Goal: Task Accomplishment & Management: Manage account settings

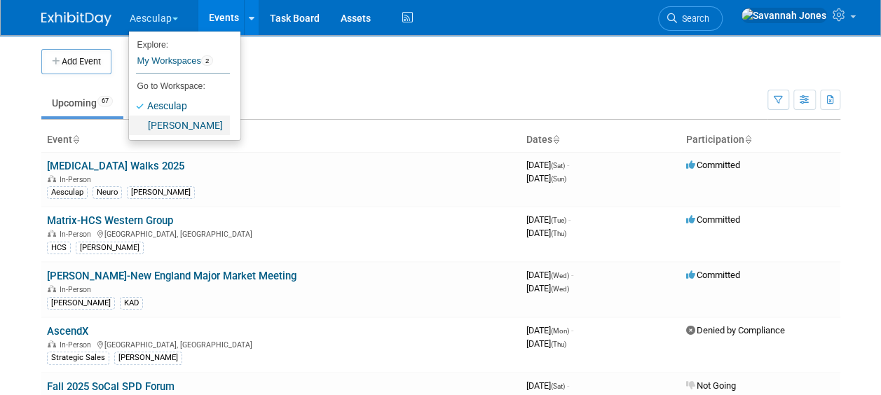
click at [158, 127] on link "[PERSON_NAME]" at bounding box center [179, 126] width 101 height 20
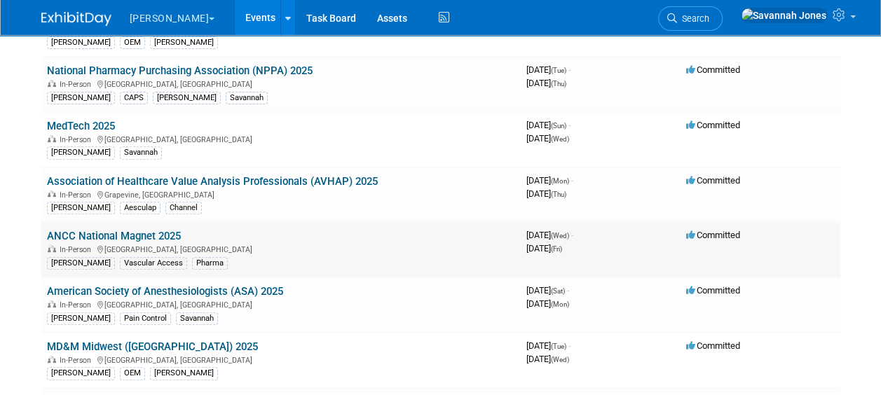
scroll to position [210, 0]
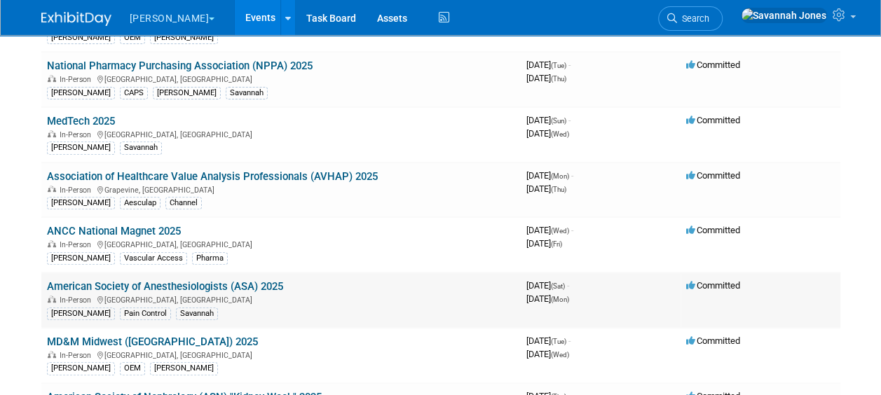
click at [271, 284] on link "American Society of Anesthesiologists (ASA) 2025" at bounding box center [165, 286] width 236 height 13
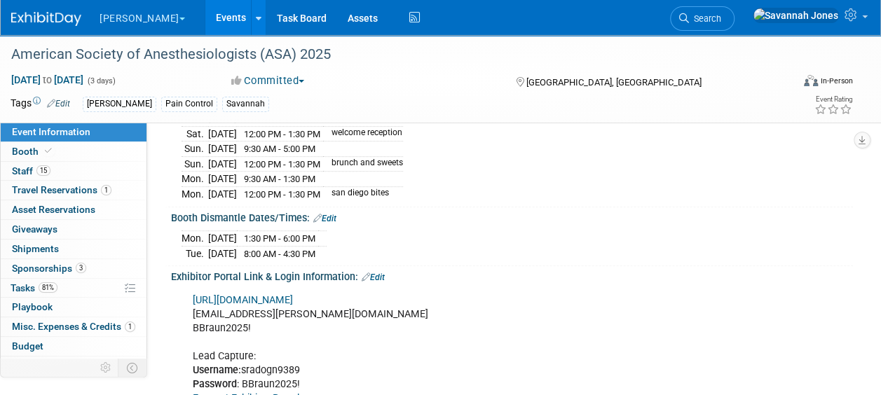
scroll to position [351, 0]
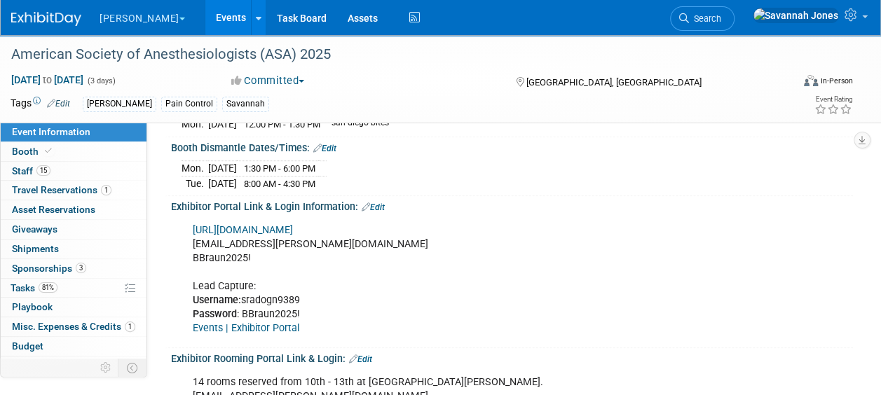
click at [266, 224] on link "https://ANES2025.exh.mapyourshow.com/" at bounding box center [243, 230] width 100 height 12
click at [74, 157] on link "Booth" at bounding box center [74, 151] width 146 height 19
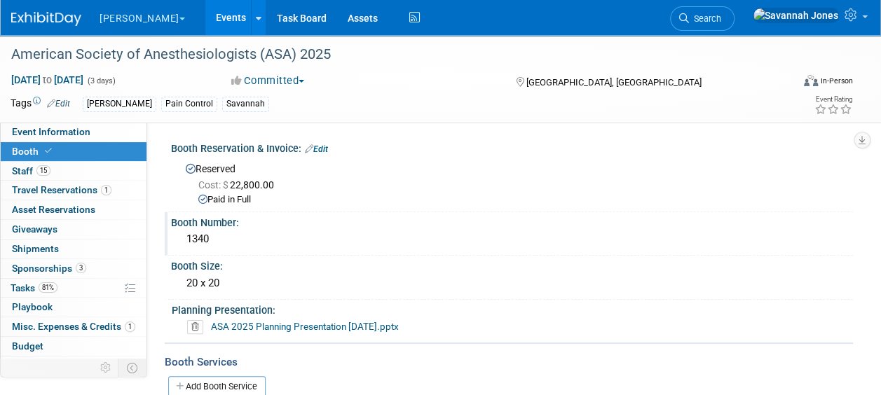
click at [215, 250] on div "1340" at bounding box center [512, 240] width 661 height 22
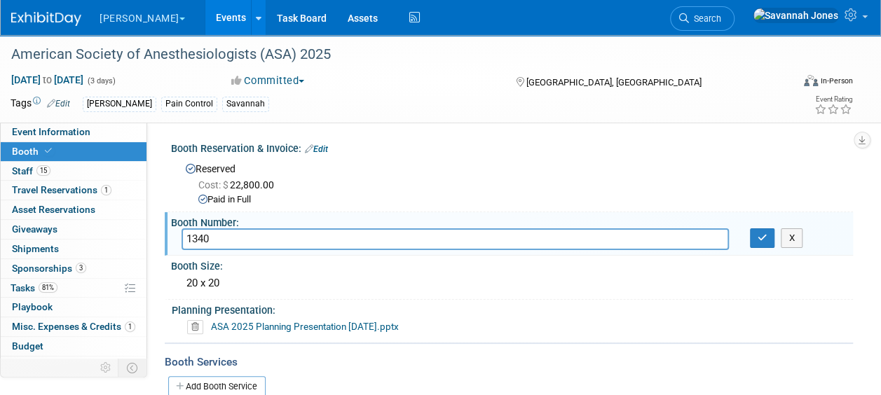
click at [219, 244] on input "1340" at bounding box center [456, 240] width 548 height 22
click at [205, 8] on link "Events" at bounding box center [230, 17] width 51 height 35
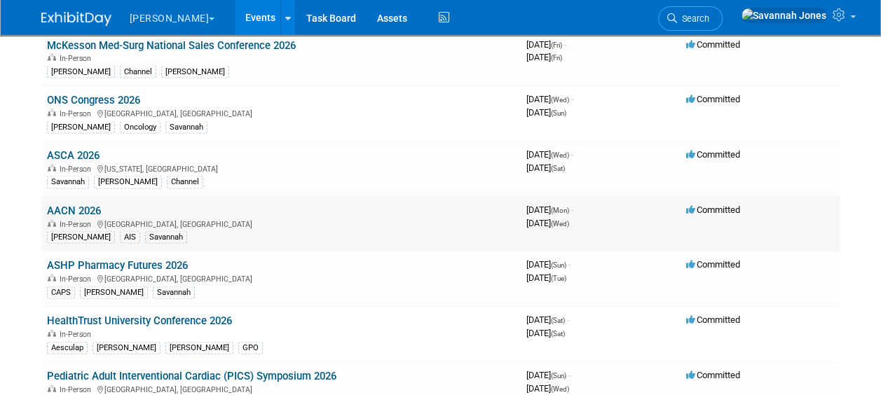
click at [59, 204] on link "AACN 2026" at bounding box center [74, 210] width 54 height 13
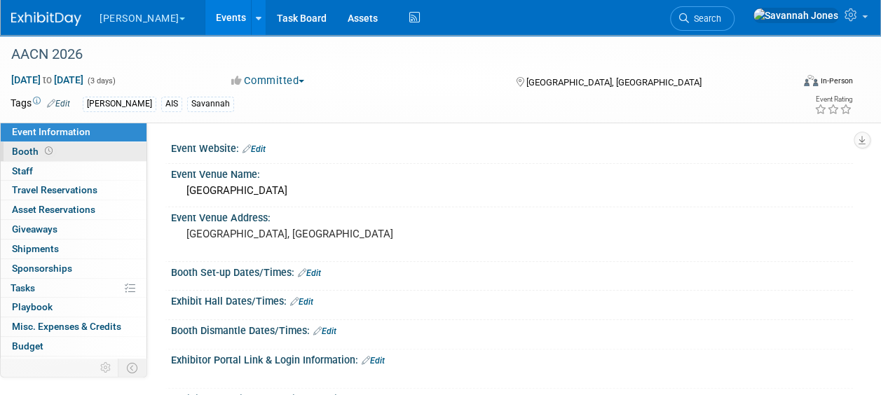
click at [76, 152] on link "Booth" at bounding box center [74, 151] width 146 height 19
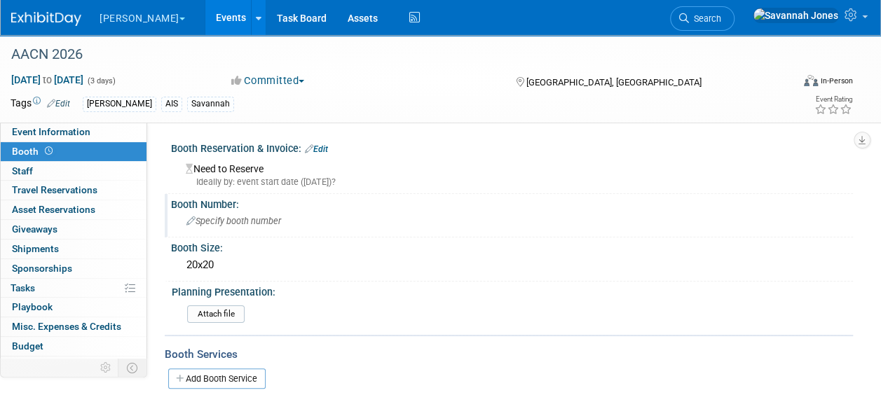
click at [236, 223] on span "Specify booth number" at bounding box center [234, 221] width 95 height 11
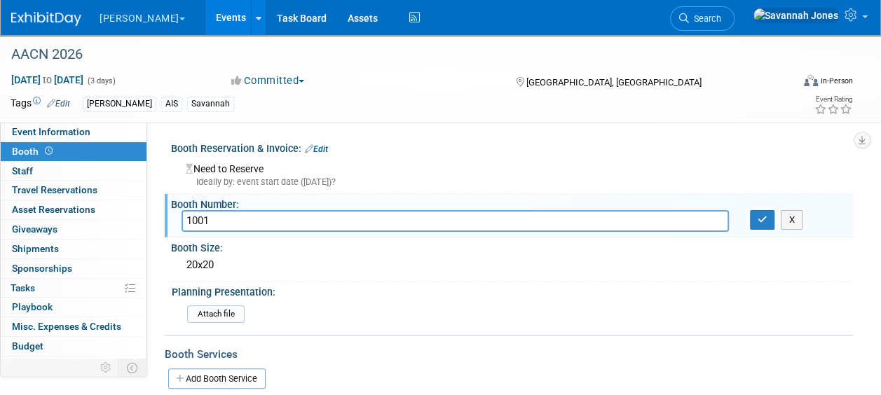
type input "1001"
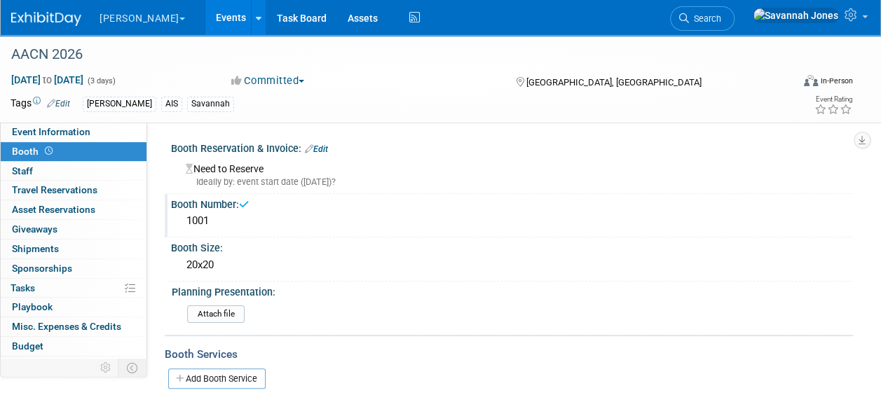
click at [320, 141] on div "Booth Reservation & Invoice: Edit" at bounding box center [512, 147] width 682 height 18
click at [320, 142] on div "Booth Reservation & Invoice: Edit" at bounding box center [512, 147] width 682 height 18
drag, startPoint x: 320, startPoint y: 142, endPoint x: 321, endPoint y: 155, distance: 12.7
click at [321, 155] on div "Need to Reserve Ideally by: event start date ([DATE])?" at bounding box center [512, 172] width 682 height 35
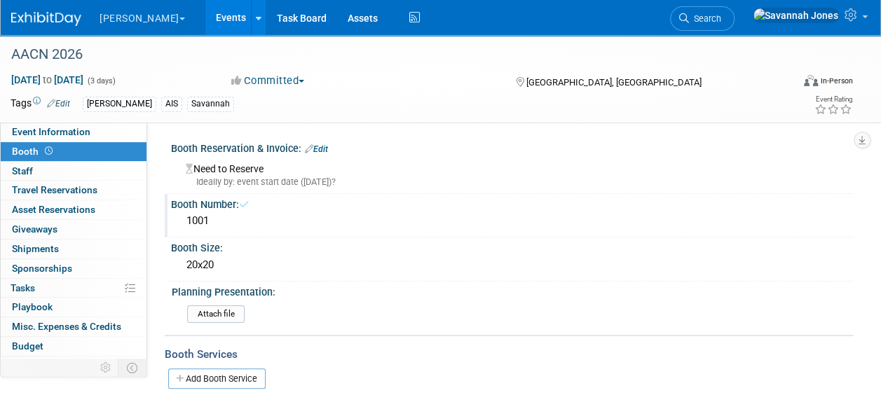
click at [322, 147] on link "Edit" at bounding box center [316, 149] width 23 height 10
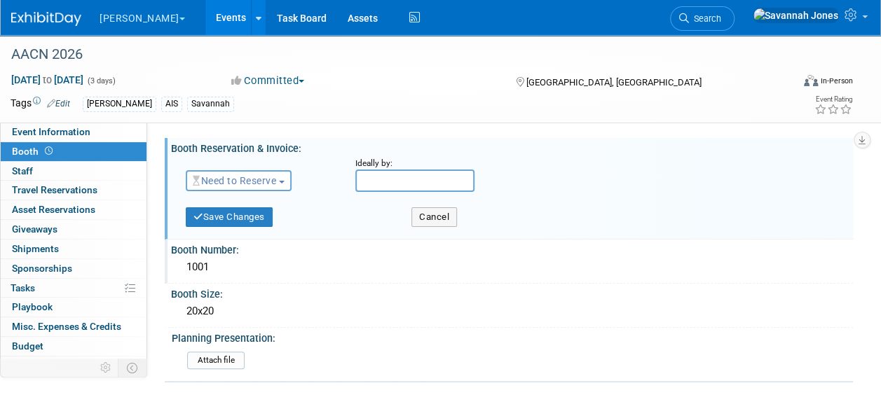
click at [274, 186] on span "Need to Reserve" at bounding box center [234, 180] width 83 height 11
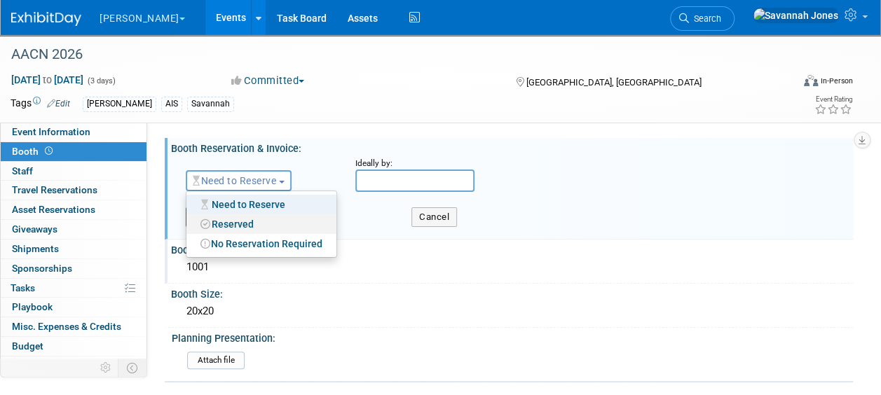
click at [268, 226] on link "Reserved" at bounding box center [262, 225] width 150 height 20
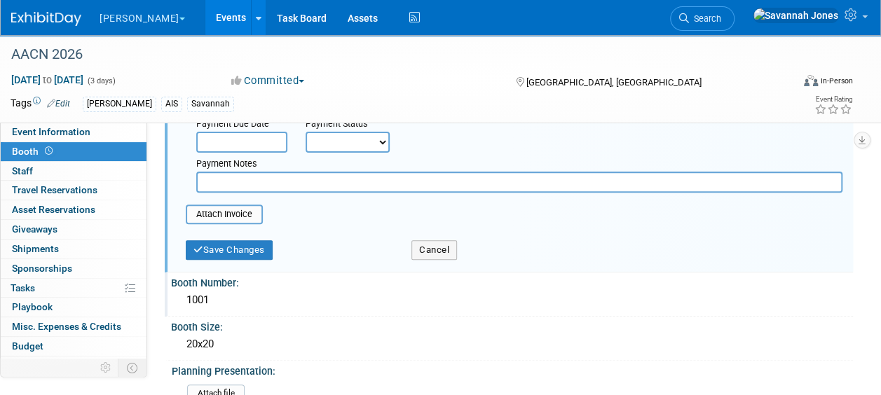
scroll to position [280, 0]
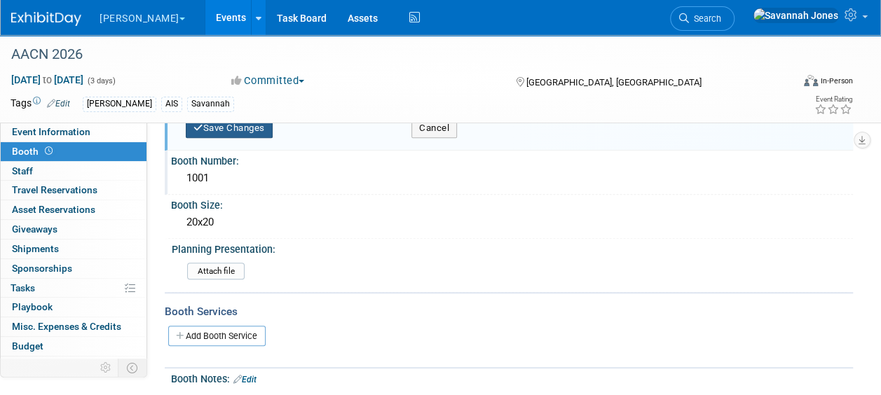
click at [220, 128] on button "Save Changes" at bounding box center [229, 129] width 87 height 20
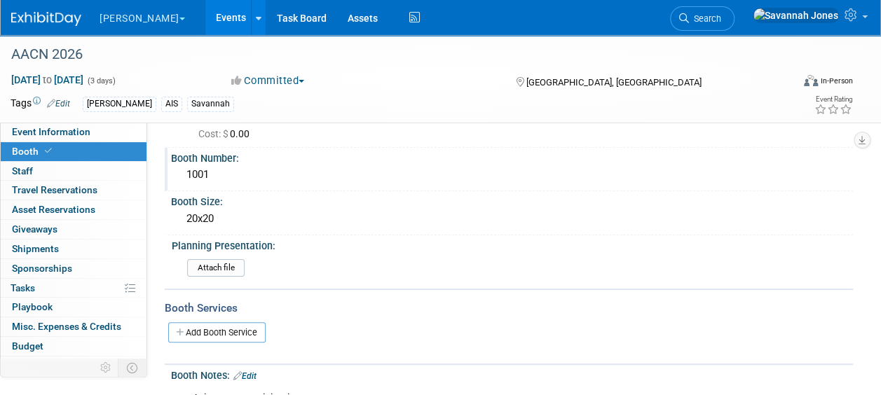
scroll to position [0, 0]
